Goal: Find specific page/section: Find specific page/section

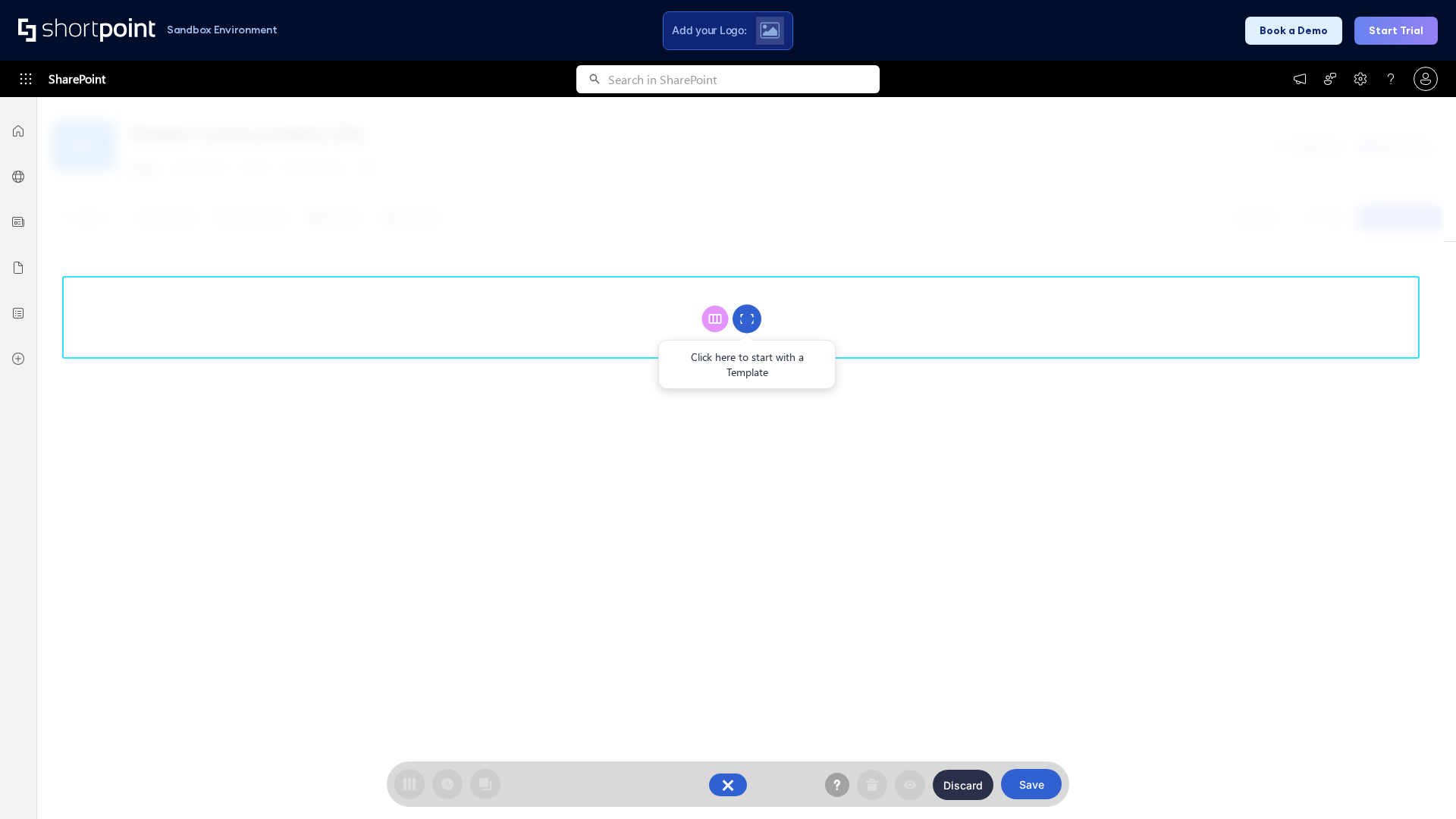
click at [747, 319] on circle at bounding box center [747, 319] width 29 height 29
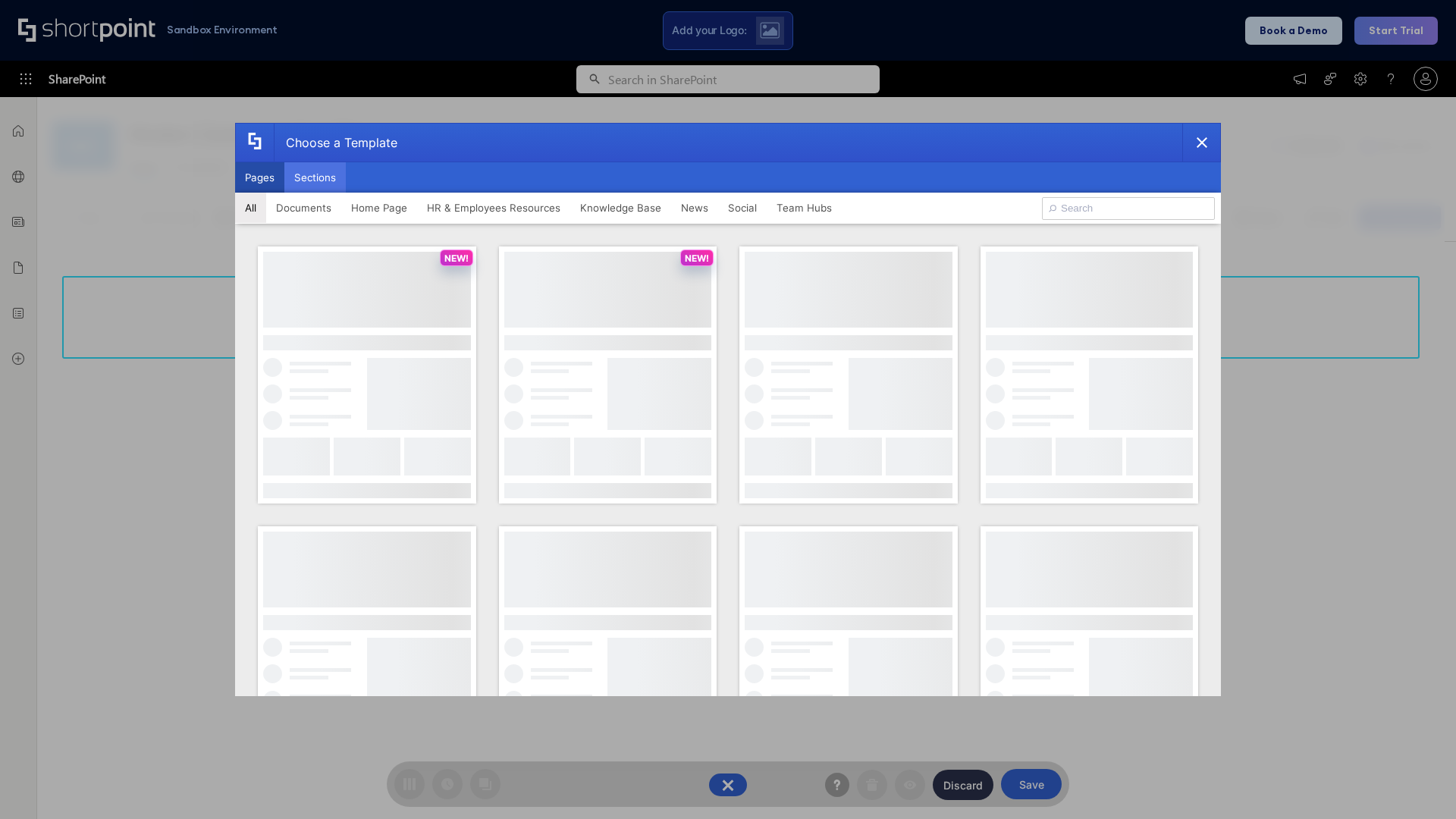
click at [314, 177] on button "Sections" at bounding box center [314, 177] width 61 height 30
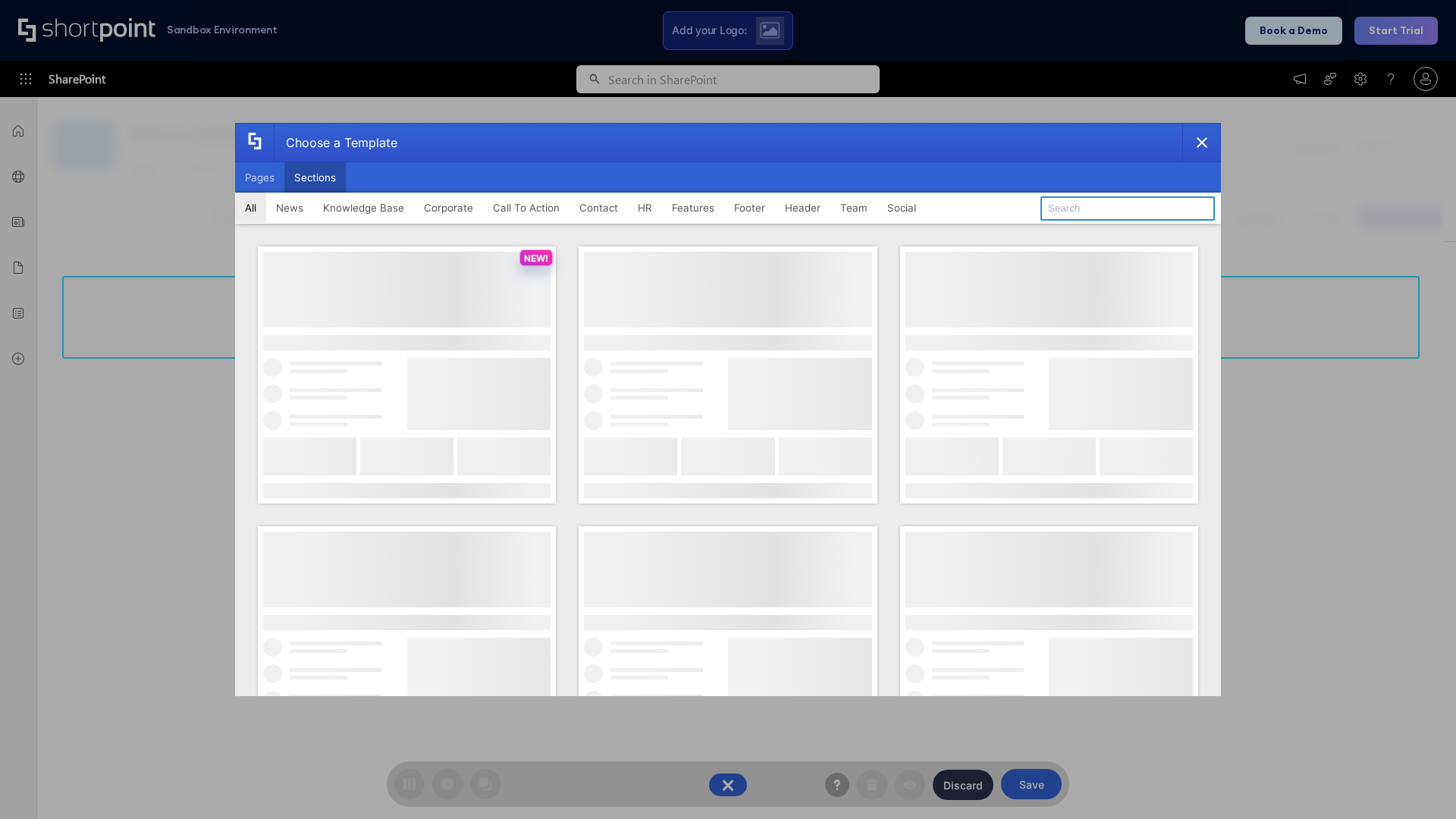
type input "Social News"
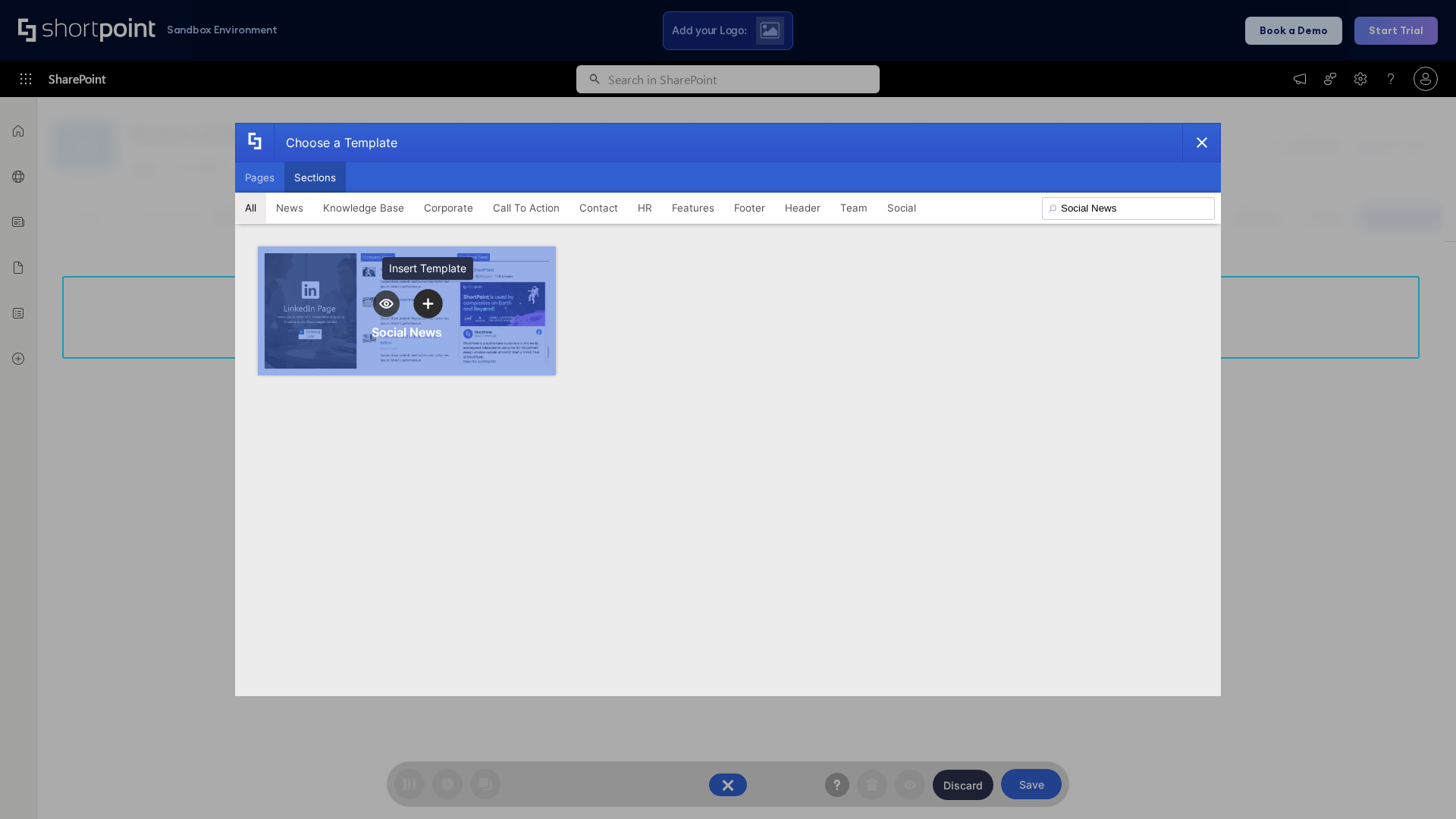
click at [428, 303] on icon "template selector" at bounding box center [427, 303] width 10 height 10
